Goal: Task Accomplishment & Management: Use online tool/utility

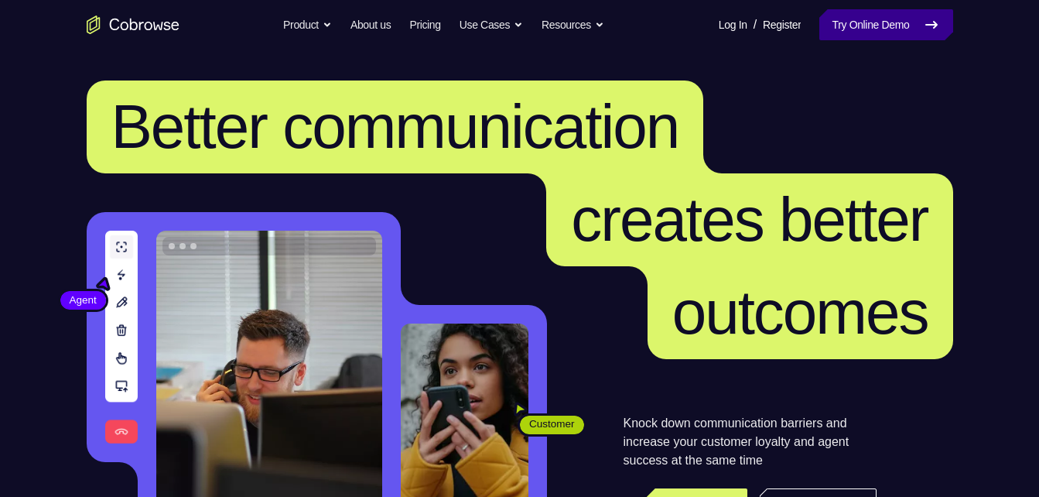
click at [884, 31] on link "Try Online Demo" at bounding box center [885, 24] width 133 height 31
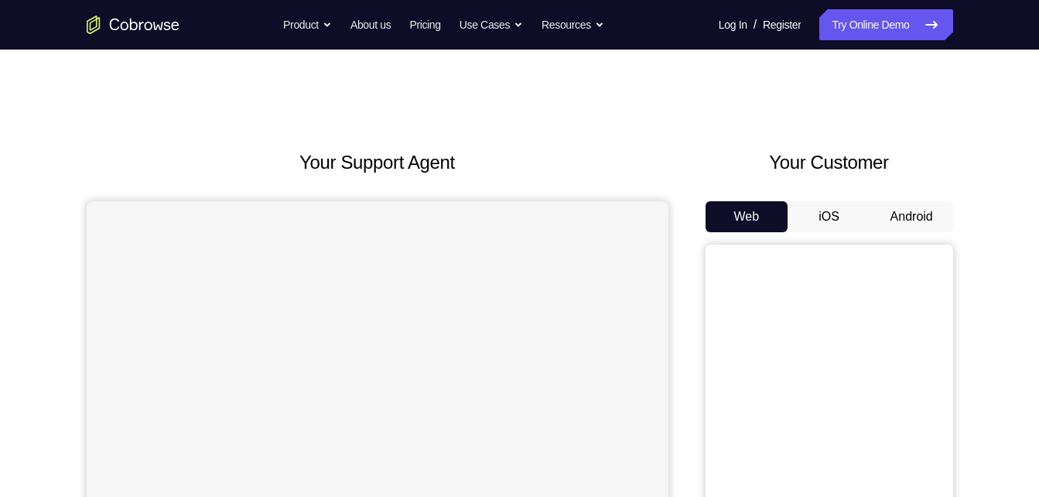
click at [931, 221] on button "Android" at bounding box center [911, 216] width 83 height 31
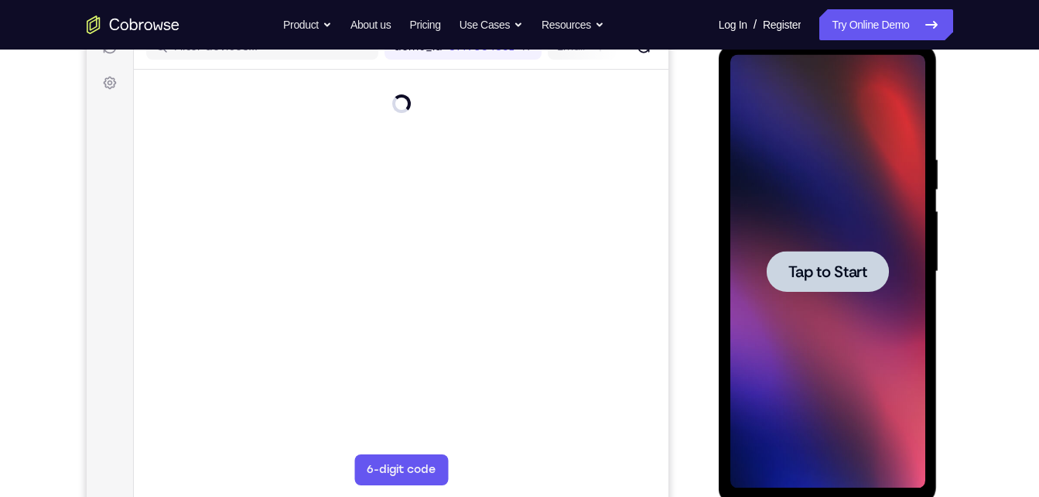
scroll to position [210, 0]
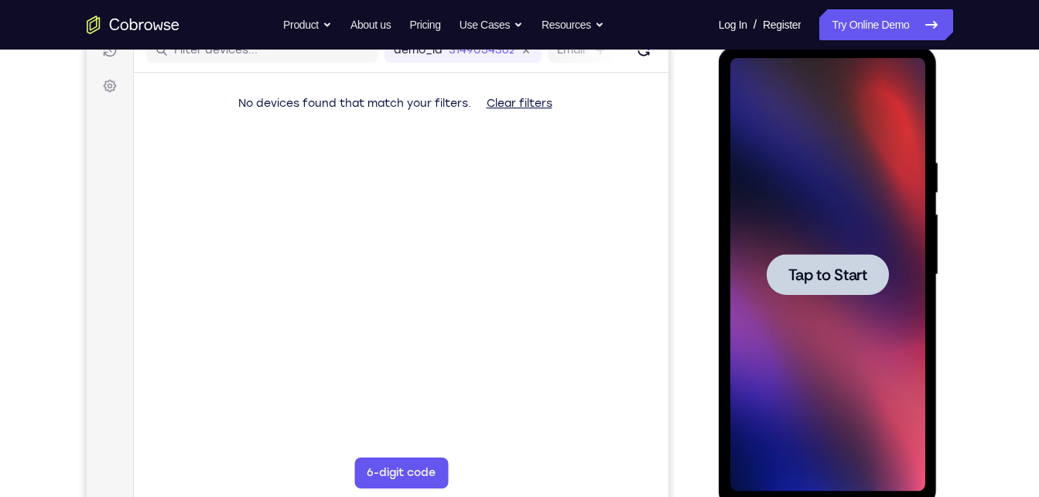
click at [888, 253] on div at bounding box center [827, 274] width 195 height 433
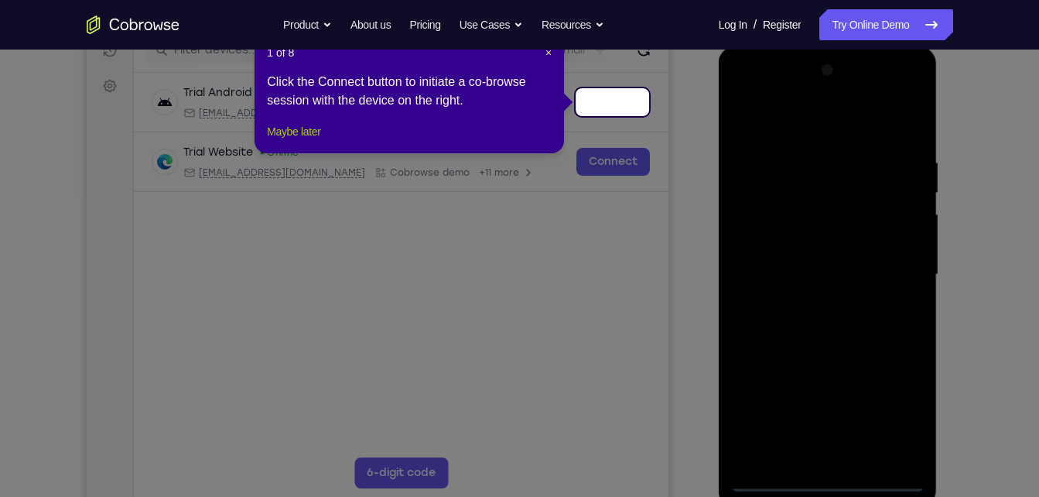
click at [295, 141] on button "Maybe later" at bounding box center [293, 131] width 53 height 19
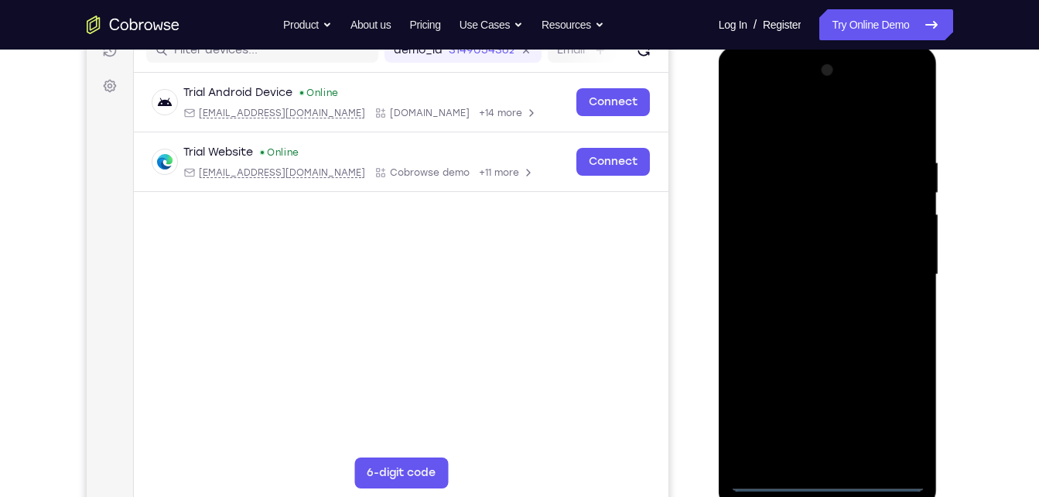
click at [826, 483] on div at bounding box center [827, 274] width 195 height 433
click at [892, 423] on div at bounding box center [827, 274] width 195 height 433
click at [781, 124] on div at bounding box center [827, 274] width 195 height 433
click at [898, 265] on div at bounding box center [827, 274] width 195 height 433
click at [815, 302] on div at bounding box center [827, 274] width 195 height 433
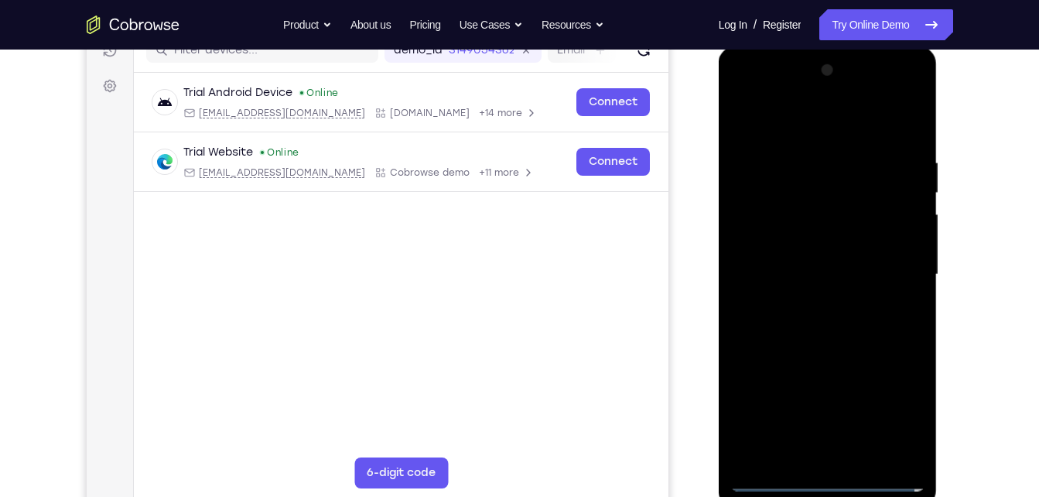
click at [818, 258] on div at bounding box center [827, 274] width 195 height 433
click at [834, 295] on div at bounding box center [827, 274] width 195 height 433
click at [828, 272] on div at bounding box center [827, 274] width 195 height 433
click at [849, 348] on div at bounding box center [827, 274] width 195 height 433
drag, startPoint x: 818, startPoint y: 125, endPoint x: 817, endPoint y: 72, distance: 53.4
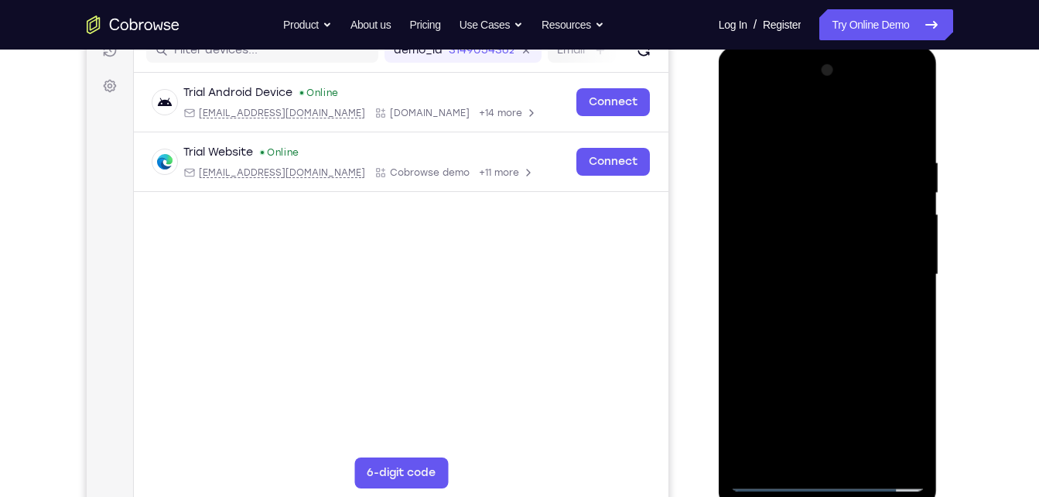
click at [817, 72] on div at bounding box center [827, 274] width 195 height 433
click at [866, 459] on div at bounding box center [827, 274] width 195 height 433
click at [832, 357] on div at bounding box center [827, 274] width 195 height 433
click at [746, 123] on div at bounding box center [827, 274] width 195 height 433
click at [803, 142] on div at bounding box center [827, 274] width 195 height 433
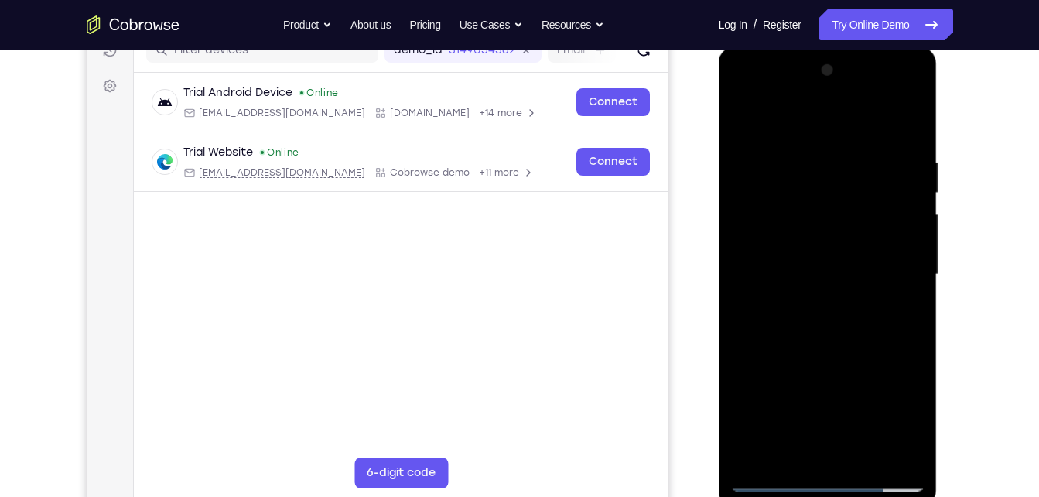
click at [900, 212] on div at bounding box center [827, 274] width 195 height 433
click at [906, 449] on div at bounding box center [827, 274] width 195 height 433
click at [897, 299] on div at bounding box center [827, 274] width 195 height 433
click at [908, 452] on div at bounding box center [827, 274] width 195 height 433
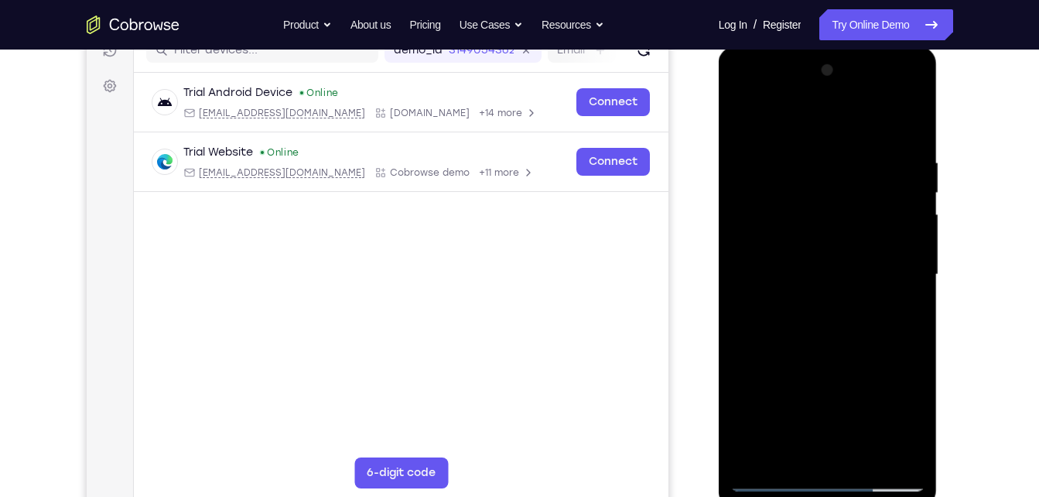
click at [909, 453] on div at bounding box center [827, 274] width 195 height 433
click at [907, 453] on div at bounding box center [827, 274] width 195 height 433
click at [896, 337] on div at bounding box center [827, 274] width 195 height 433
click at [891, 450] on div at bounding box center [827, 274] width 195 height 433
click at [885, 214] on div at bounding box center [827, 274] width 195 height 433
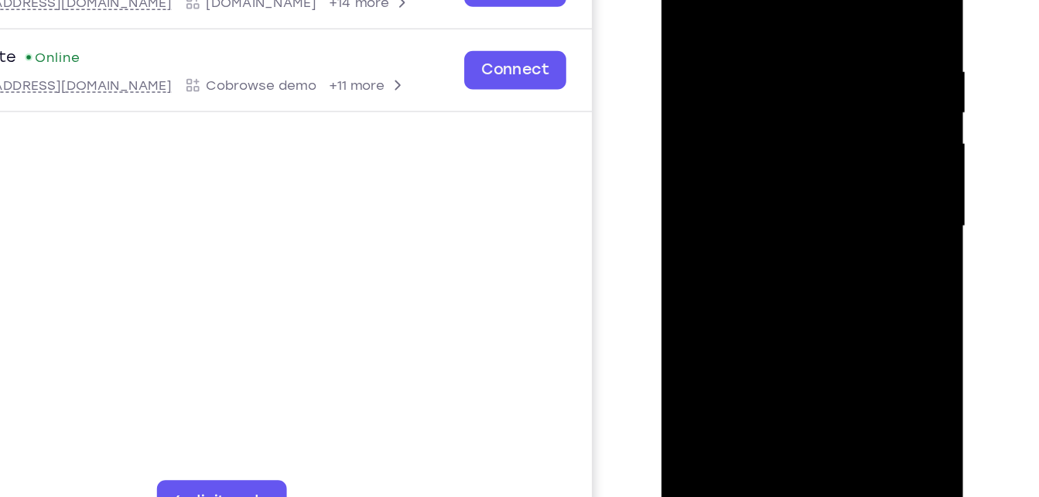
click at [850, 0] on div at bounding box center [770, 138] width 195 height 433
drag, startPoint x: 773, startPoint y: 204, endPoint x: 790, endPoint y: 12, distance: 193.4
click at [790, 12] on div at bounding box center [770, 138] width 195 height 433
drag, startPoint x: 780, startPoint y: 258, endPoint x: 805, endPoint y: 5, distance: 254.2
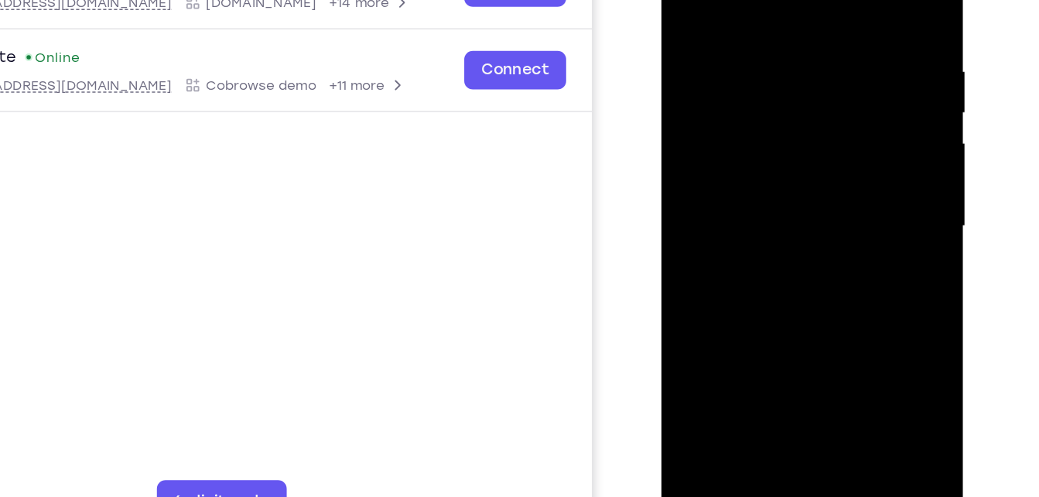
click at [805, 5] on div at bounding box center [770, 138] width 195 height 433
drag, startPoint x: 781, startPoint y: 257, endPoint x: 812, endPoint y: 32, distance: 226.4
click at [812, 32] on div at bounding box center [770, 138] width 195 height 433
drag, startPoint x: 780, startPoint y: 239, endPoint x: 794, endPoint y: 125, distance: 115.3
click at [794, 125] on div at bounding box center [770, 138] width 195 height 433
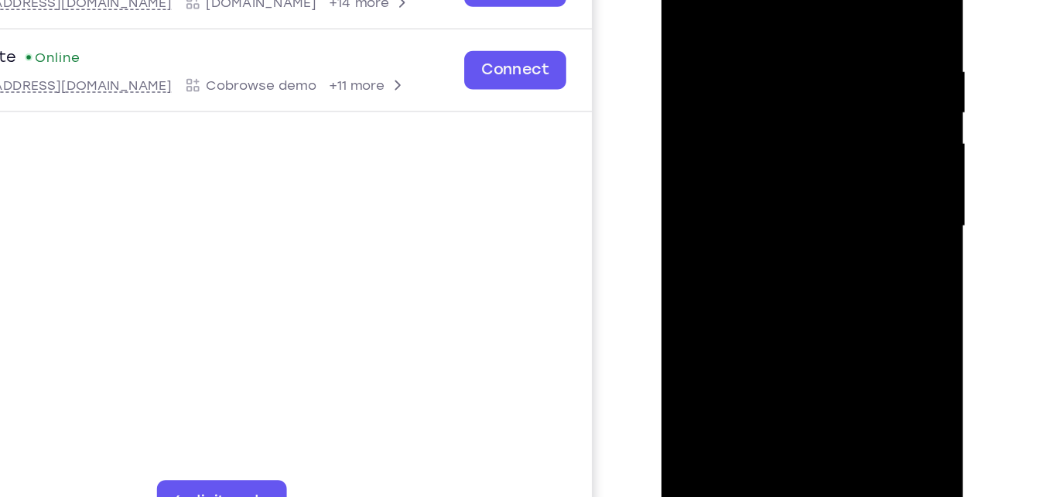
click at [693, 133] on div at bounding box center [770, 138] width 195 height 433
drag, startPoint x: 789, startPoint y: 251, endPoint x: 793, endPoint y: 204, distance: 46.6
click at [793, 204] on div at bounding box center [770, 138] width 195 height 433
drag, startPoint x: 793, startPoint y: 204, endPoint x: 802, endPoint y: 83, distance: 121.8
click at [802, 83] on div at bounding box center [770, 138] width 195 height 433
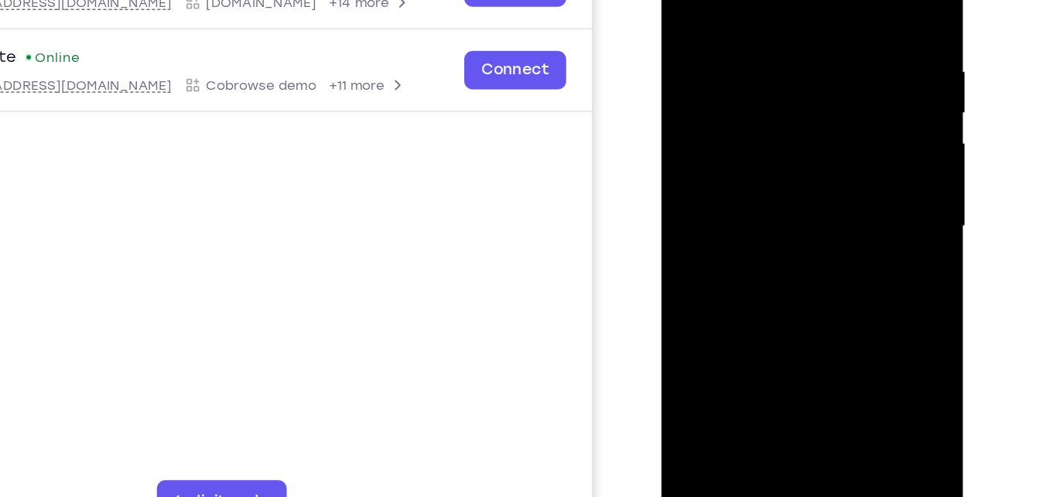
drag, startPoint x: 773, startPoint y: 255, endPoint x: 792, endPoint y: 131, distance: 126.0
click at [792, 131] on div at bounding box center [770, 138] width 195 height 433
drag, startPoint x: 792, startPoint y: 131, endPoint x: 787, endPoint y: 190, distance: 59.0
click at [787, 190] on div at bounding box center [770, 138] width 195 height 433
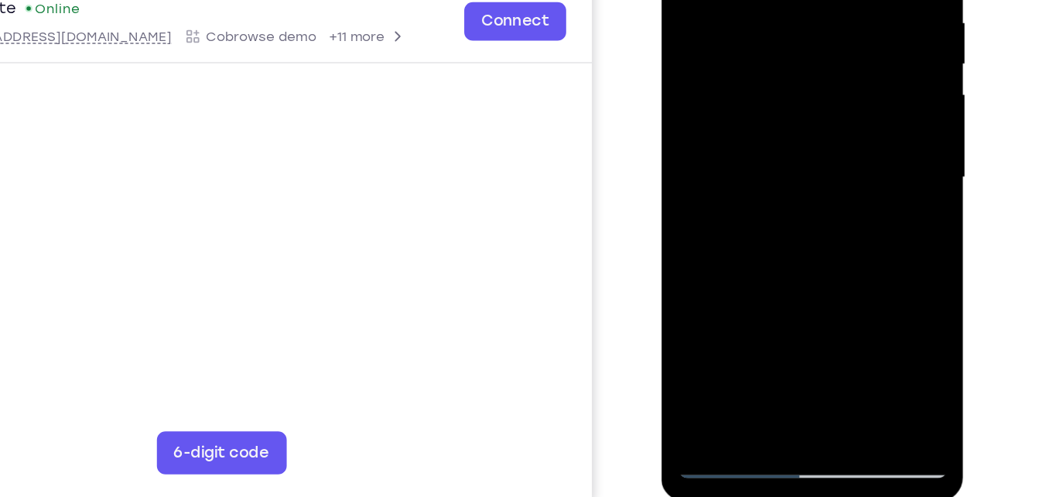
scroll to position [216, 0]
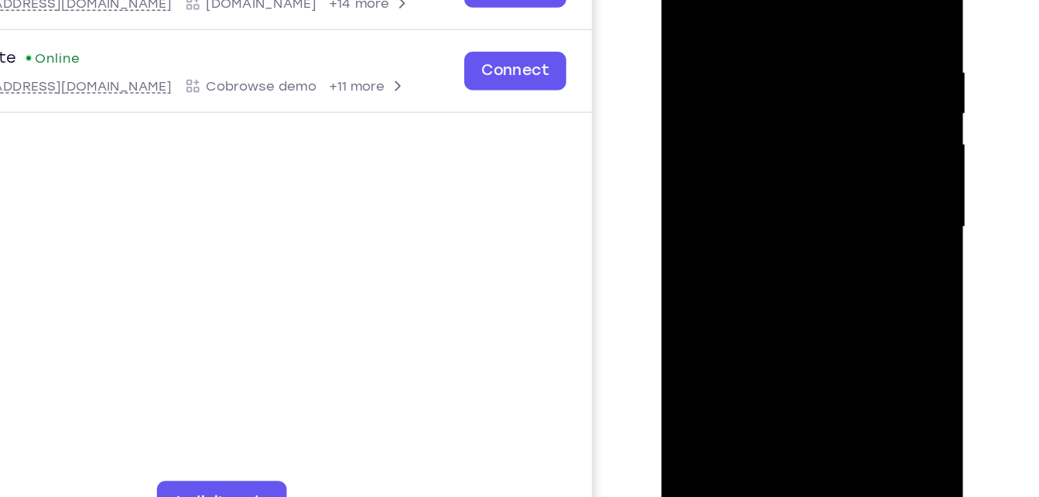
drag, startPoint x: 804, startPoint y: 250, endPoint x: 842, endPoint y: 15, distance: 238.2
click at [842, 15] on div at bounding box center [770, 139] width 195 height 433
drag, startPoint x: 776, startPoint y: 270, endPoint x: 828, endPoint y: 5, distance: 270.3
click at [828, 5] on div at bounding box center [770, 139] width 195 height 433
drag, startPoint x: 766, startPoint y: 256, endPoint x: 792, endPoint y: 84, distance: 174.5
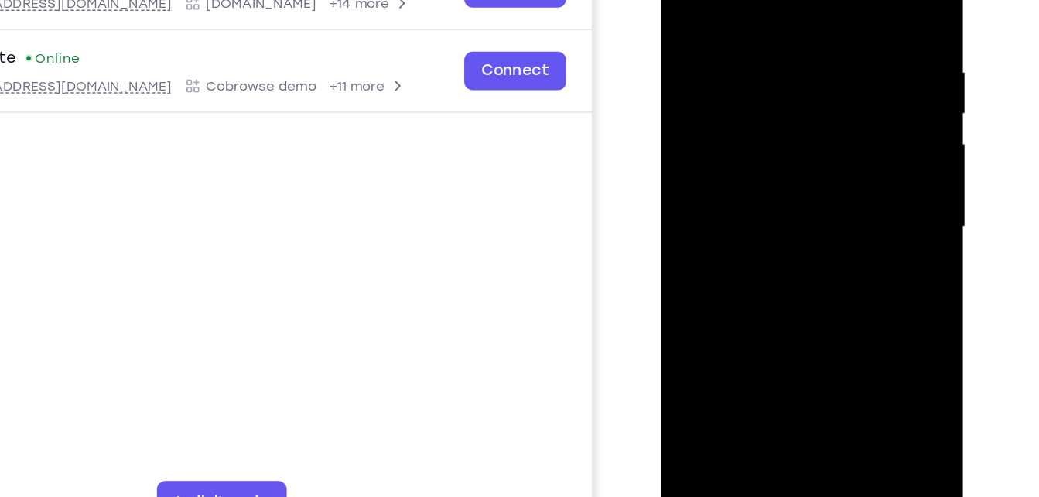
click at [792, 84] on div at bounding box center [770, 139] width 195 height 433
drag, startPoint x: 755, startPoint y: 241, endPoint x: 796, endPoint y: 51, distance: 193.9
click at [796, 51] on div at bounding box center [770, 139] width 195 height 433
drag, startPoint x: 776, startPoint y: 279, endPoint x: 787, endPoint y: 128, distance: 151.3
click at [787, 128] on div at bounding box center [770, 139] width 195 height 433
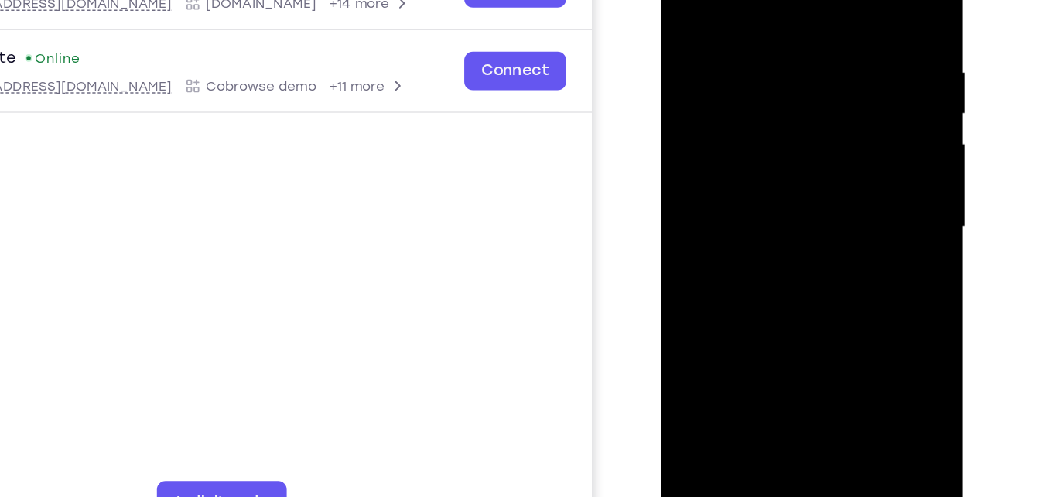
drag, startPoint x: 757, startPoint y: 251, endPoint x: 805, endPoint y: 32, distance: 223.3
click at [805, 32] on div at bounding box center [770, 139] width 195 height 433
drag, startPoint x: 768, startPoint y: 231, endPoint x: 785, endPoint y: 55, distance: 177.2
click at [785, 55] on div at bounding box center [770, 139] width 195 height 433
click at [692, 127] on div at bounding box center [770, 139] width 195 height 433
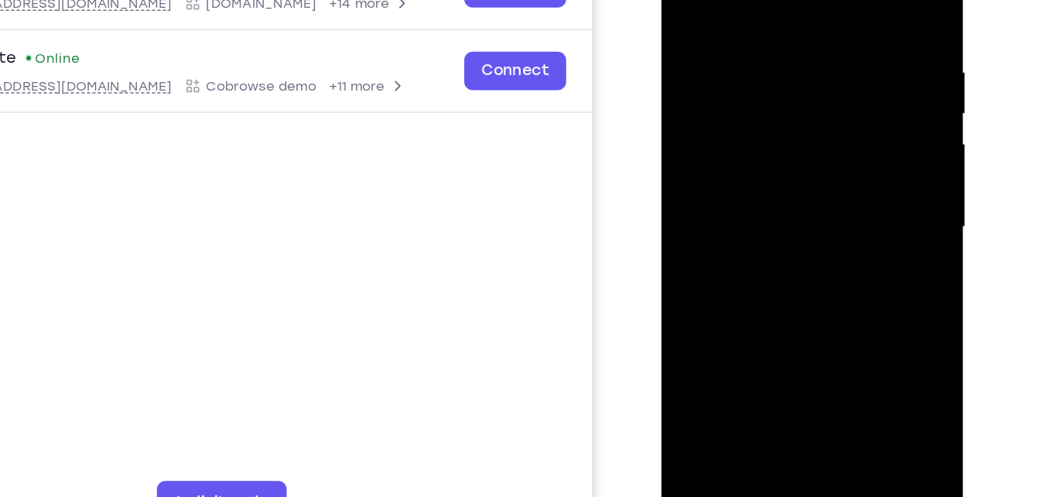
drag, startPoint x: 790, startPoint y: 227, endPoint x: 790, endPoint y: 173, distance: 53.4
click at [790, 173] on div at bounding box center [770, 139] width 195 height 433
drag, startPoint x: 780, startPoint y: 243, endPoint x: 789, endPoint y: 189, distance: 54.9
click at [789, 189] on div at bounding box center [770, 139] width 195 height 433
drag, startPoint x: 787, startPoint y: 231, endPoint x: 804, endPoint y: 80, distance: 151.8
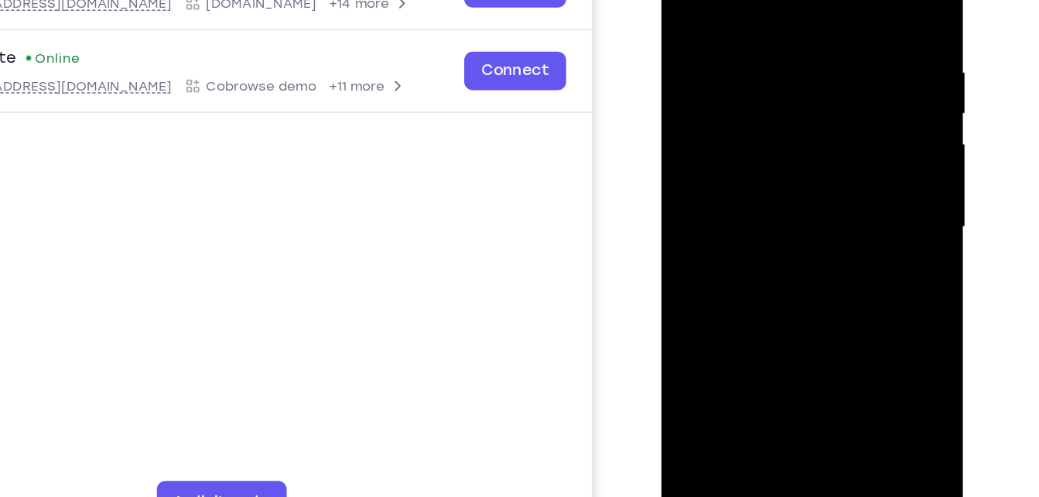
click at [804, 80] on div at bounding box center [770, 139] width 195 height 433
drag, startPoint x: 776, startPoint y: 265, endPoint x: 794, endPoint y: 97, distance: 168.0
click at [794, 97] on div at bounding box center [770, 139] width 195 height 433
drag, startPoint x: 752, startPoint y: 259, endPoint x: 790, endPoint y: 43, distance: 219.1
click at [790, 43] on div at bounding box center [770, 139] width 195 height 433
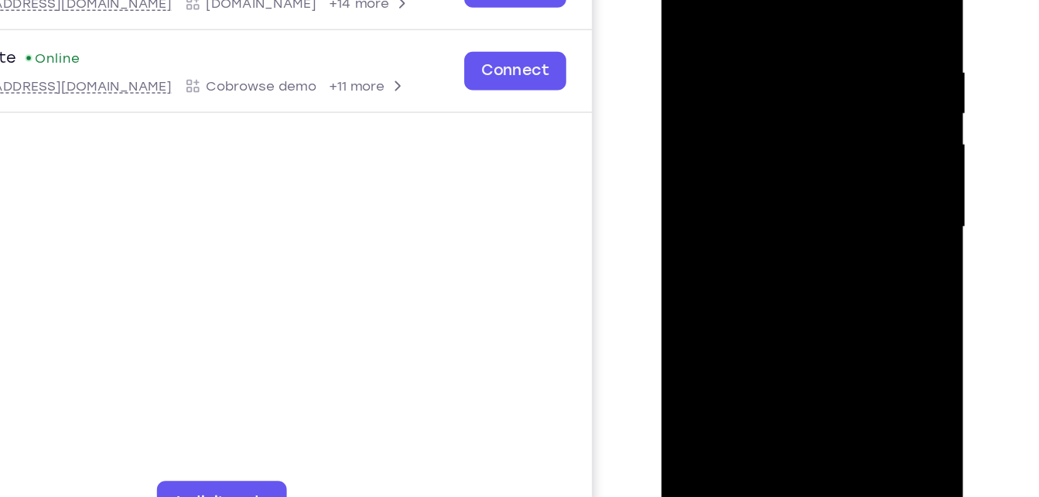
drag, startPoint x: 754, startPoint y: 242, endPoint x: 784, endPoint y: 51, distance: 193.4
click at [784, 51] on div at bounding box center [770, 139] width 195 height 433
drag, startPoint x: 782, startPoint y: 247, endPoint x: 812, endPoint y: 39, distance: 209.5
click at [812, 39] on div at bounding box center [770, 139] width 195 height 433
drag, startPoint x: 770, startPoint y: 229, endPoint x: 787, endPoint y: 104, distance: 126.4
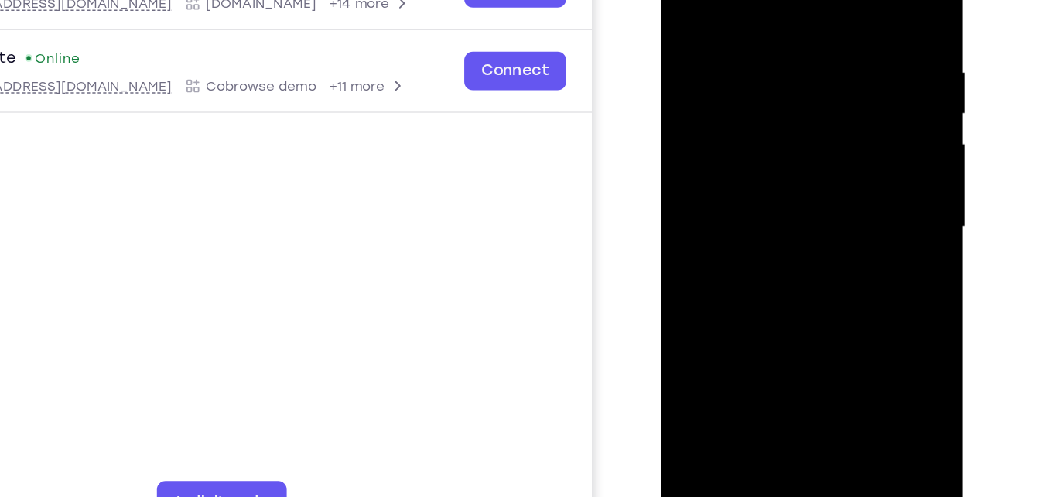
click at [787, 104] on div at bounding box center [770, 139] width 195 height 433
drag, startPoint x: 768, startPoint y: 248, endPoint x: 785, endPoint y: 53, distance: 195.7
click at [785, 53] on div at bounding box center [770, 139] width 195 height 433
drag, startPoint x: 761, startPoint y: 221, endPoint x: 770, endPoint y: 66, distance: 155.8
click at [770, 66] on div at bounding box center [770, 139] width 195 height 433
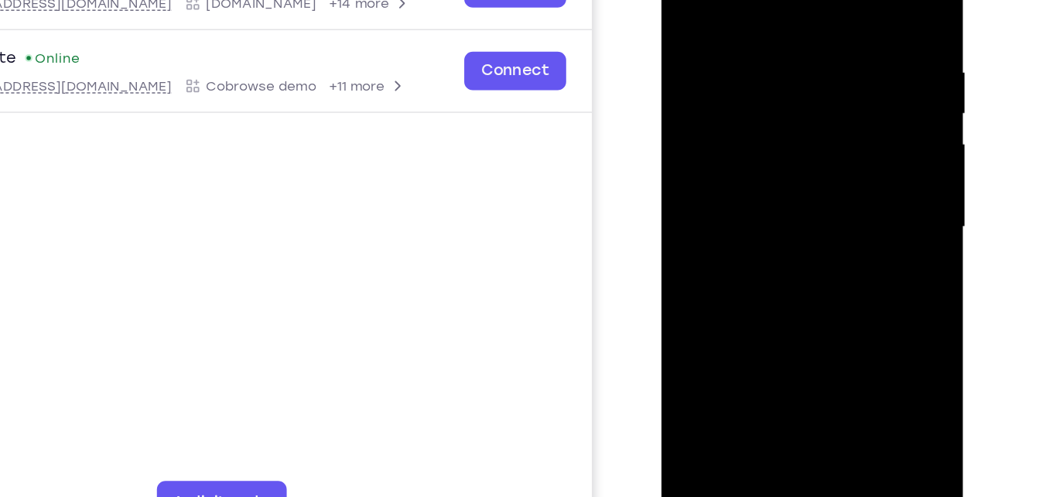
drag, startPoint x: 750, startPoint y: 264, endPoint x: 792, endPoint y: 41, distance: 226.8
click at [792, 41] on div at bounding box center [770, 139] width 195 height 433
drag, startPoint x: 763, startPoint y: 231, endPoint x: 768, endPoint y: 146, distance: 85.2
click at [768, 146] on div at bounding box center [770, 139] width 195 height 433
drag, startPoint x: 780, startPoint y: 251, endPoint x: 806, endPoint y: 47, distance: 205.9
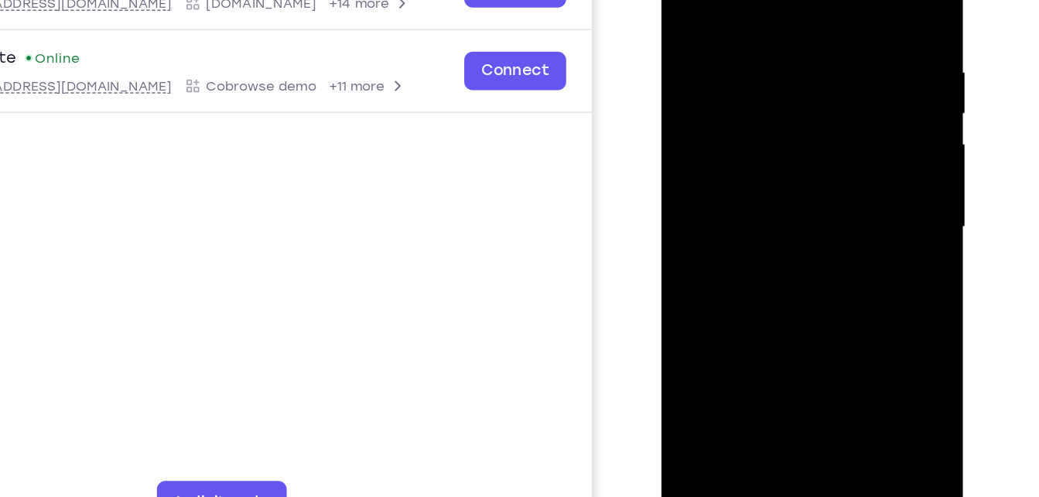
click at [806, 47] on div at bounding box center [770, 139] width 195 height 433
drag, startPoint x: 774, startPoint y: 261, endPoint x: 807, endPoint y: 30, distance: 232.9
click at [807, 30] on div at bounding box center [770, 139] width 195 height 433
drag, startPoint x: 787, startPoint y: 232, endPoint x: 807, endPoint y: 50, distance: 183.7
click at [807, 50] on div at bounding box center [770, 139] width 195 height 433
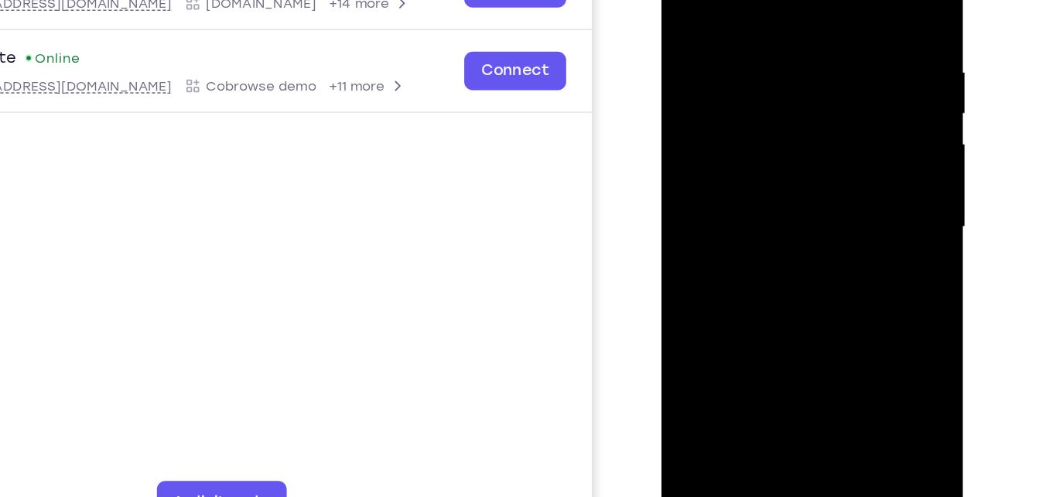
drag, startPoint x: 764, startPoint y: 261, endPoint x: 791, endPoint y: 43, distance: 219.7
click at [791, 43] on div at bounding box center [770, 139] width 195 height 433
drag, startPoint x: 780, startPoint y: 275, endPoint x: 812, endPoint y: 53, distance: 224.4
click at [812, 53] on div at bounding box center [770, 139] width 195 height 433
drag, startPoint x: 782, startPoint y: 225, endPoint x: 793, endPoint y: 97, distance: 128.9
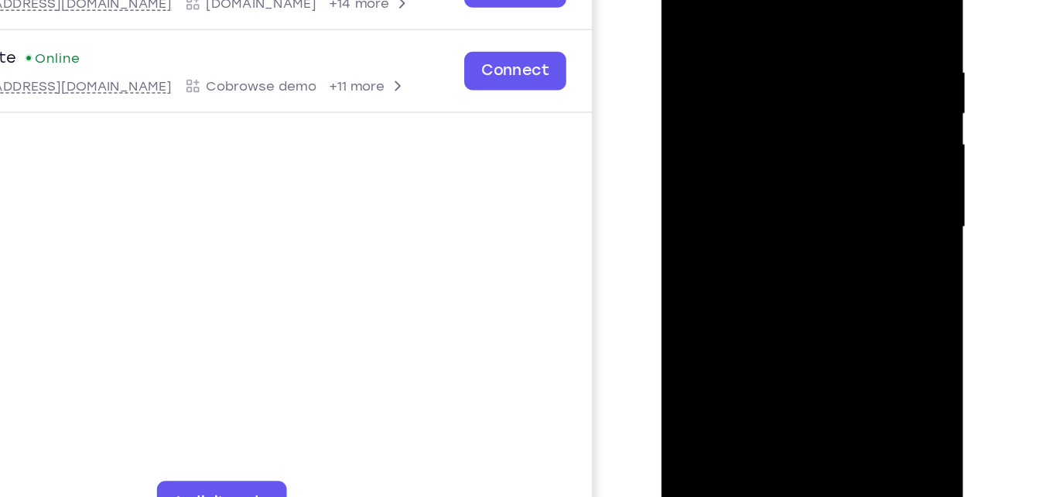
click at [793, 97] on div at bounding box center [770, 139] width 195 height 433
